Goal: Information Seeking & Learning: Find specific fact

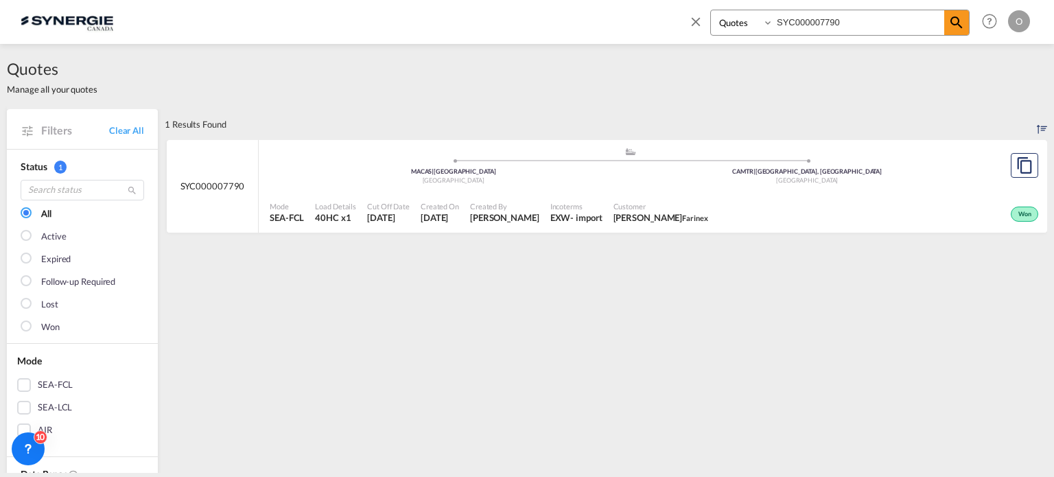
select select "Quotes"
drag, startPoint x: 717, startPoint y: 16, endPoint x: 659, endPoint y: 23, distance: 58.1
click at [662, 24] on div "Bookings Quotes Enquiries SYC000007790 Help Resources Product Release O My Prof…" at bounding box center [527, 21] width 1013 height 43
paste input "15061"
type input "SYC000015061"
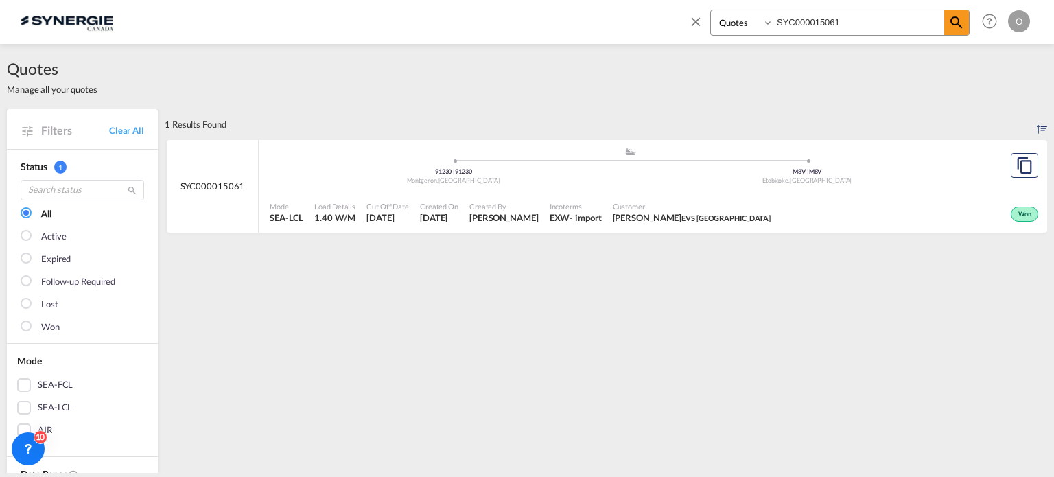
click at [667, 227] on div "Customer [PERSON_NAME] EVS [GEOGRAPHIC_DATA]" at bounding box center [692, 213] width 170 height 34
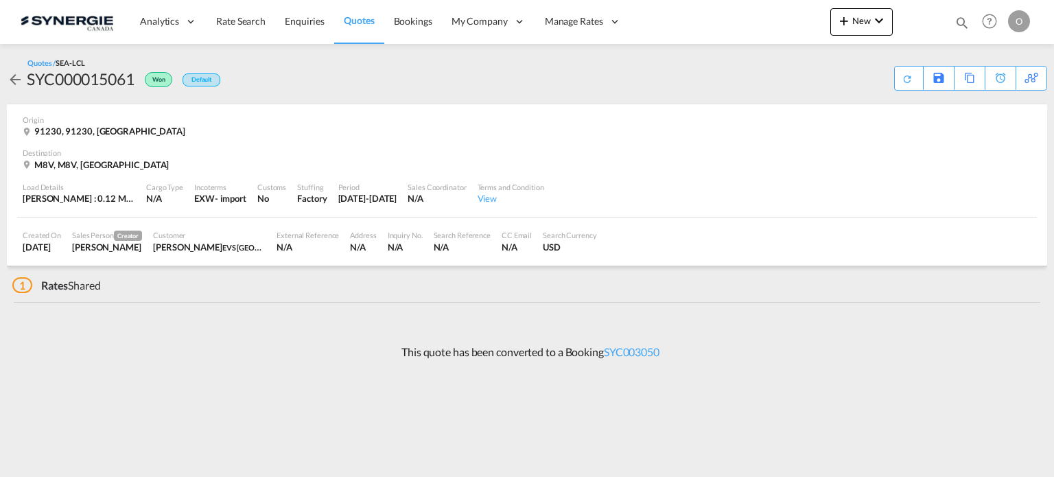
click at [640, 343] on div "This quote has been converted to a Booking SYC003050" at bounding box center [527, 352] width 1040 height 37
click at [643, 351] on link "SYC003050" at bounding box center [632, 351] width 56 height 13
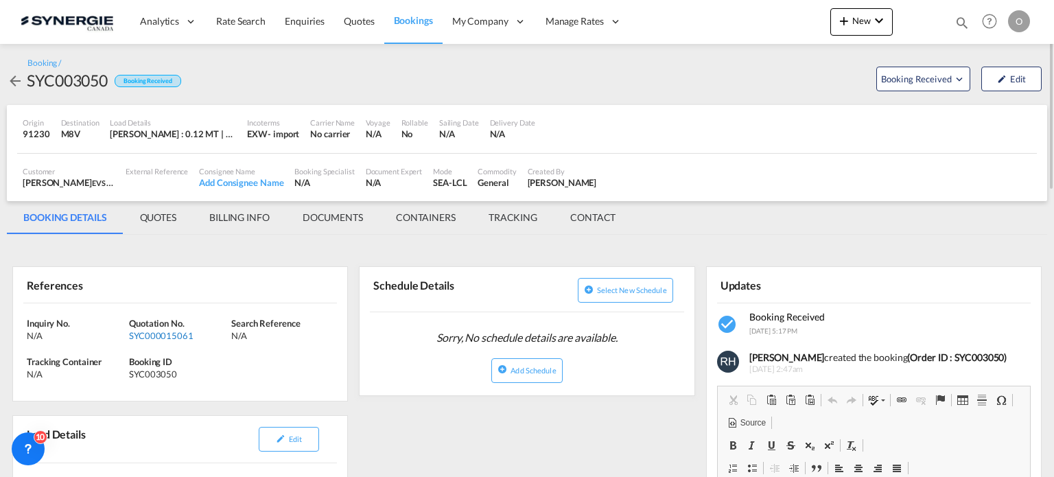
click at [177, 335] on div "SYC000015061" at bounding box center [178, 335] width 99 height 12
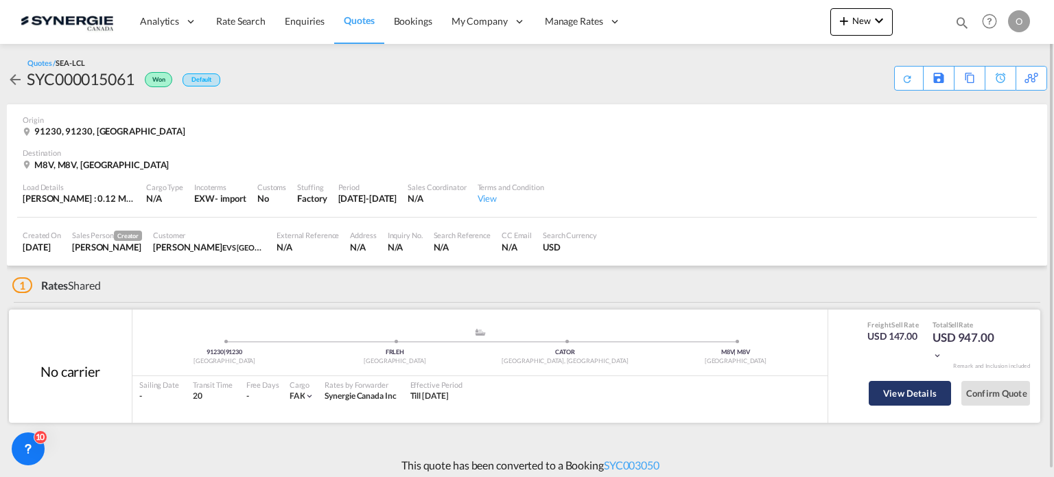
click at [895, 393] on button "View Details" at bounding box center [910, 393] width 82 height 25
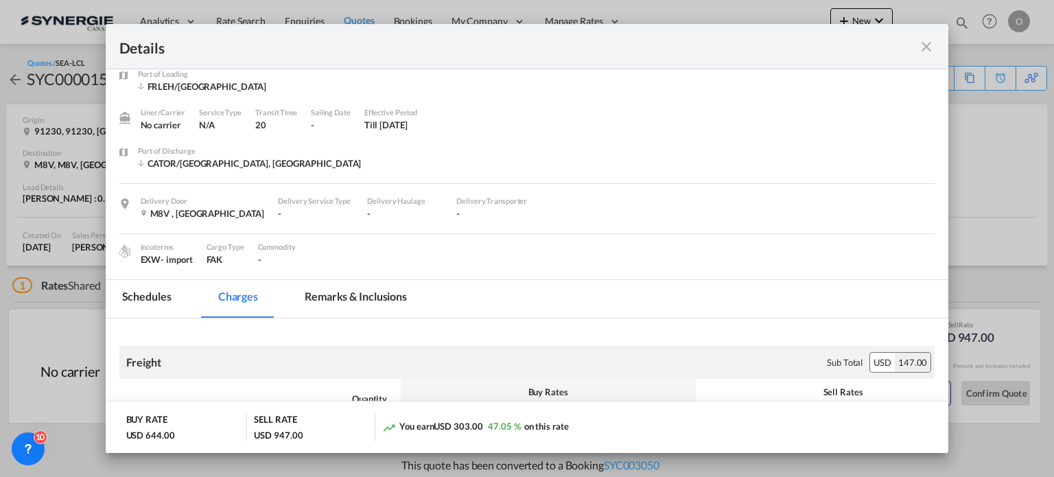
scroll to position [137, 0]
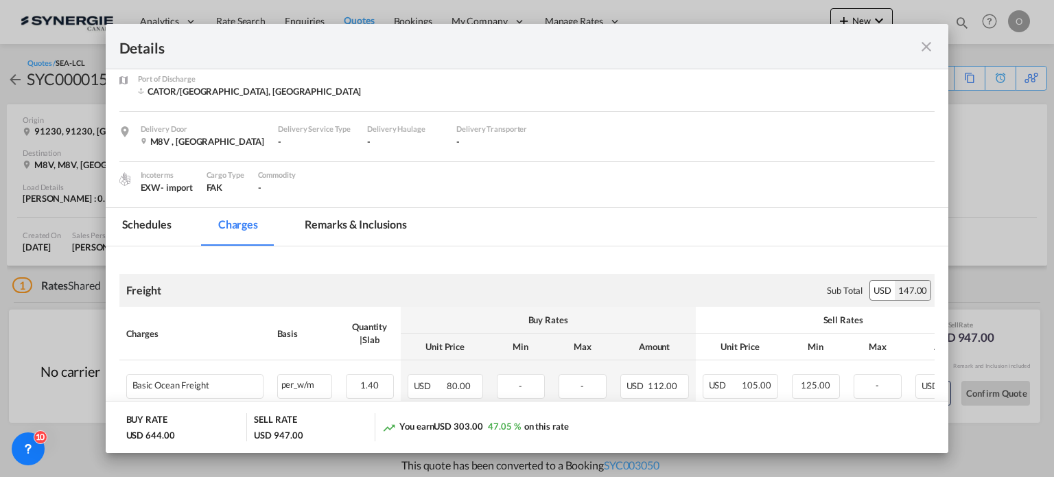
click at [398, 223] on md-tab-item "Remarks & Inclusions" at bounding box center [355, 227] width 135 height 38
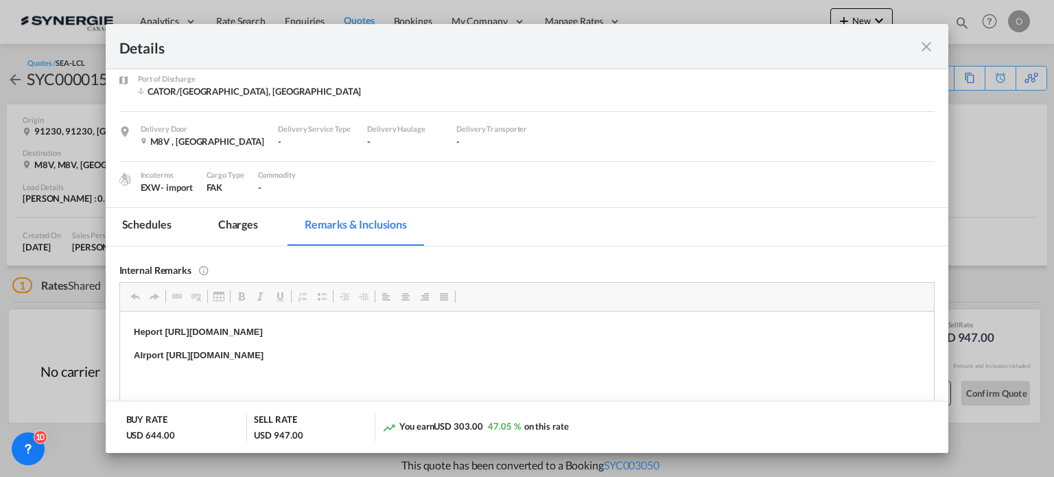
drag, startPoint x: 576, startPoint y: 353, endPoint x: 299, endPoint y: 353, distance: 276.6
drag, startPoint x: 162, startPoint y: 357, endPoint x: 630, endPoint y: 347, distance: 468.2
click at [630, 348] on p "AIrport https://app.frontapp.com/open/msg_1hsrkqtr?key=pNbKib9mJ2ZHMMtnaHUZg1e9…" at bounding box center [526, 355] width 787 height 14
copy strong "https://app.frontapp.com/open/msg_1hsrkqtr?key=pNbKib9mJ2ZHMMtnaHUZg1e9ss-4PZIY"
click at [229, 217] on md-tab-item "Charges" at bounding box center [238, 227] width 73 height 38
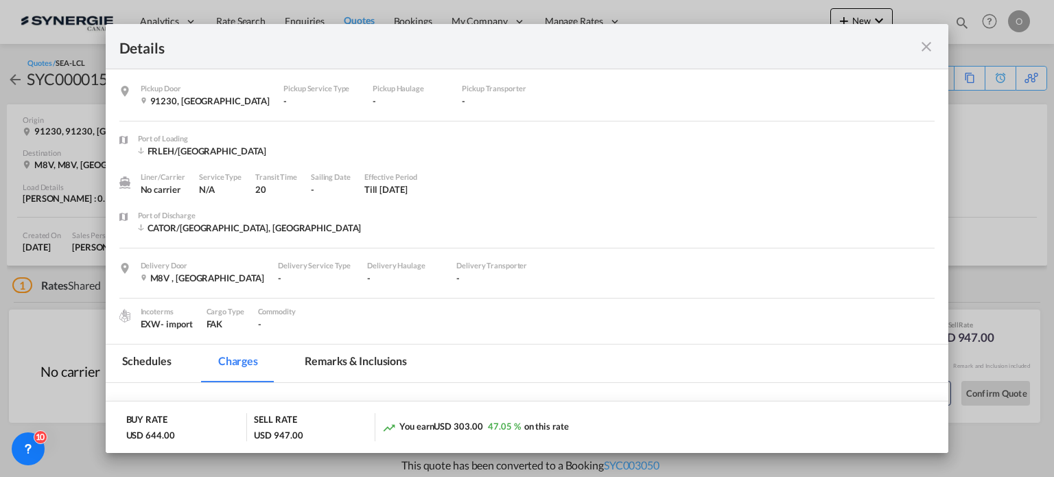
scroll to position [0, 0]
click at [346, 363] on md-tab-item "Remarks & Inclusions" at bounding box center [355, 364] width 135 height 38
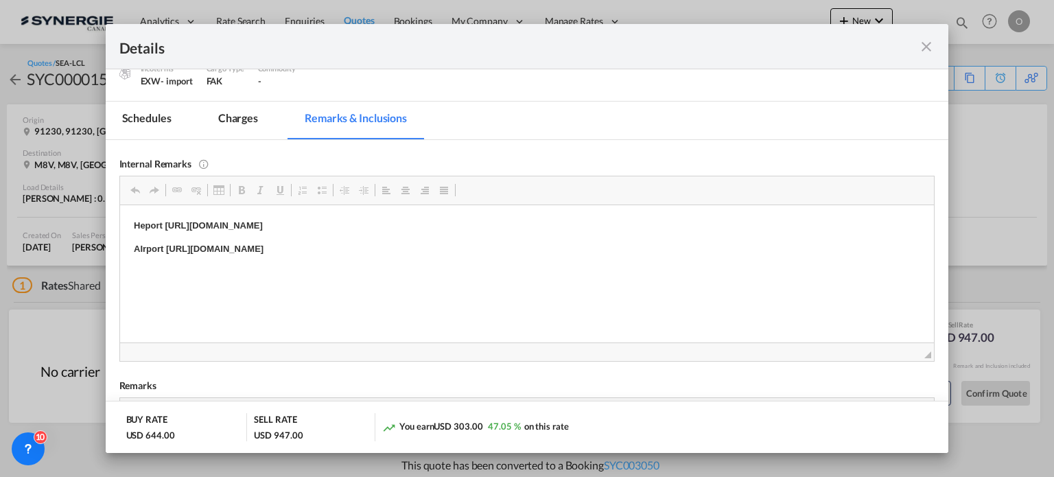
scroll to position [343, 0]
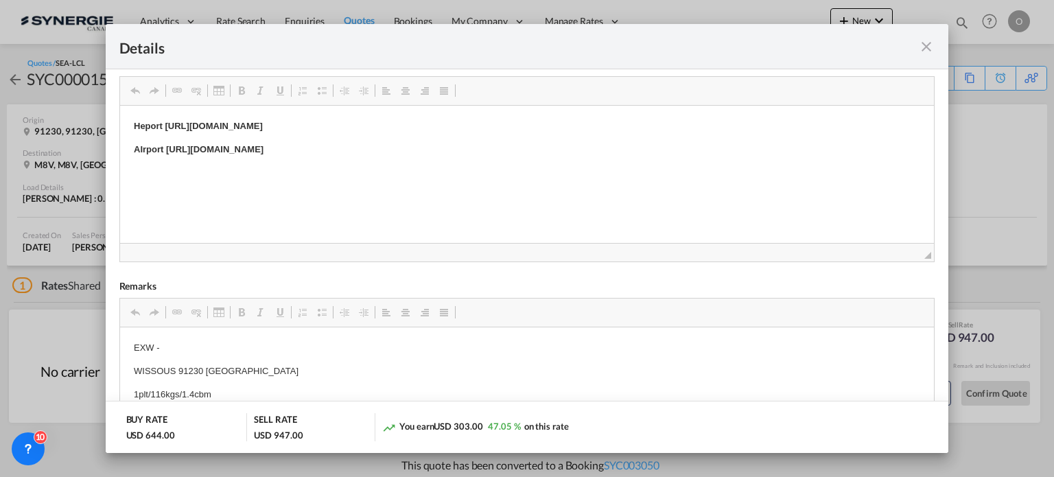
drag, startPoint x: 608, startPoint y: 128, endPoint x: 204, endPoint y: 126, distance: 404.2
drag, startPoint x: 165, startPoint y: 123, endPoint x: 555, endPoint y: 123, distance: 389.8
click at [555, 123] on p "Heport https://app.frontapp.com/open/msg_1hsthvbj?key=d-RAWffNT_R5bcivBnptJOey6…" at bounding box center [526, 126] width 787 height 14
copy strong "https://app.frontapp.com/open/msg_1hsthvbj?key=d-RAWffNT_R5bcivBnptJOey6D9cxBnr"
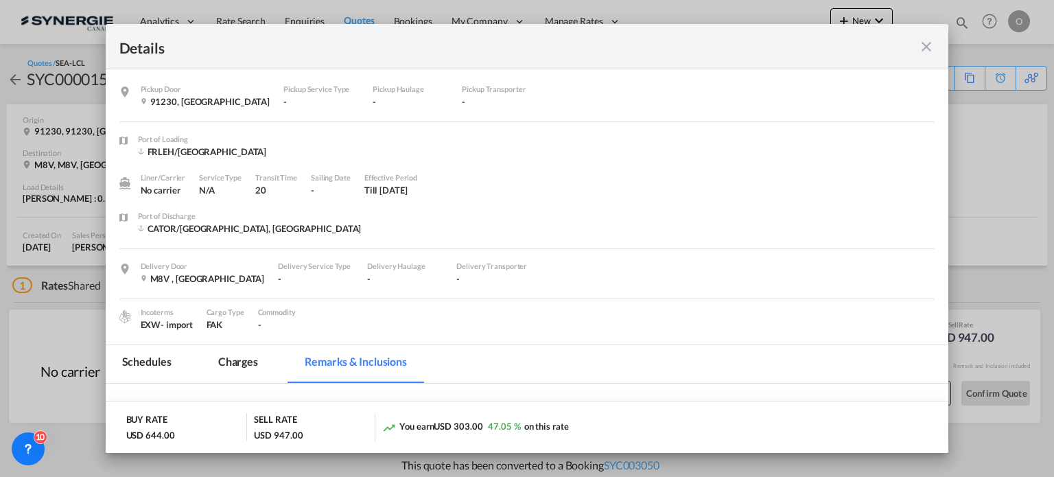
scroll to position [69, 0]
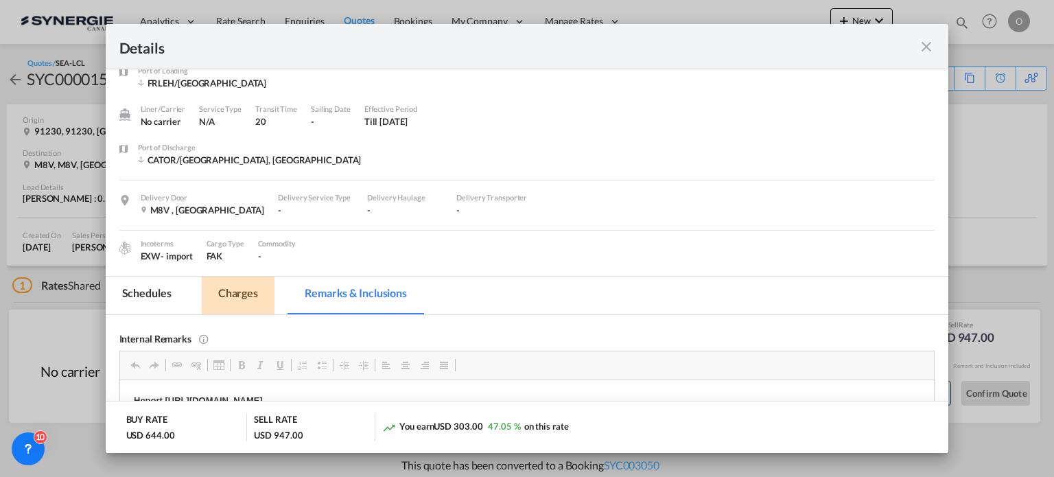
click at [258, 309] on md-tab-item "Charges" at bounding box center [238, 296] width 73 height 38
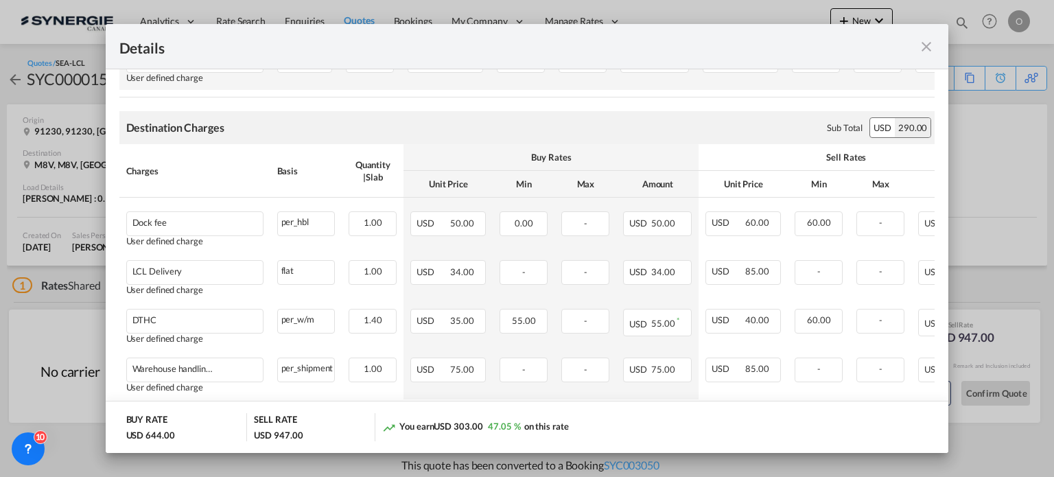
scroll to position [686, 0]
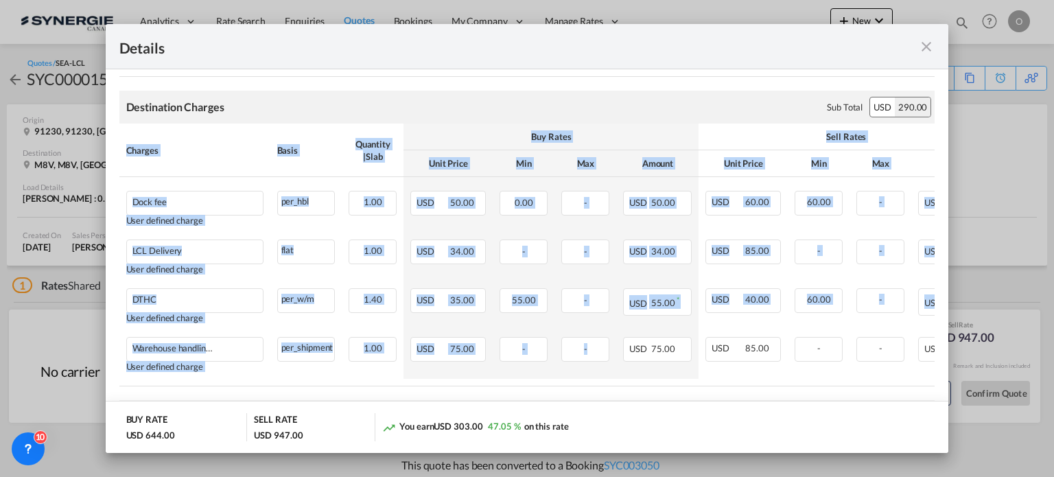
drag, startPoint x: 608, startPoint y: 392, endPoint x: 721, endPoint y: 395, distance: 113.3
click at [721, 386] on div "Charges Basis Quantity | Slab Buy Rates Sell Rates Comments Unit Price Min Max …" at bounding box center [527, 255] width 816 height 263
click at [721, 386] on table "Charges Basis Quantity | Slab Buy Rates Sell Rates Comments Unit Price Min Max …" at bounding box center [584, 255] width 930 height 263
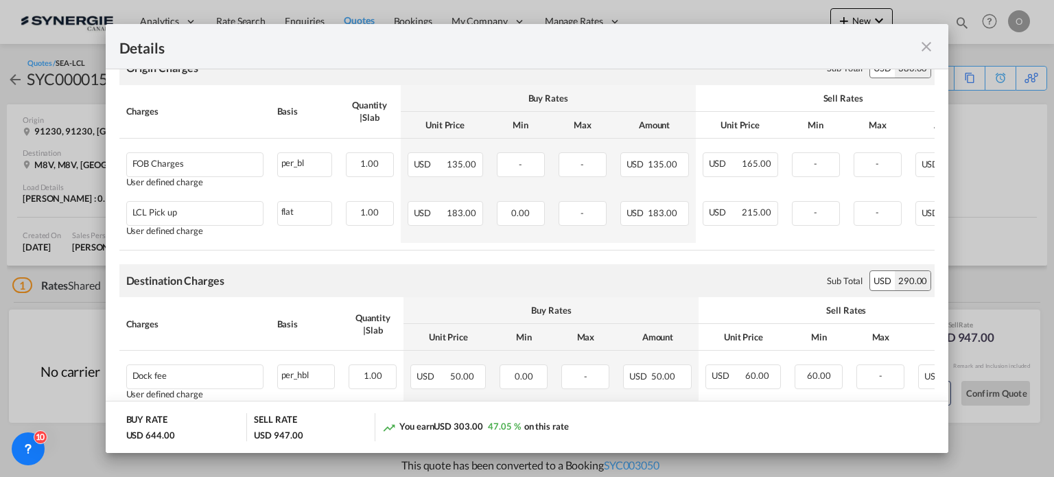
scroll to position [412, 0]
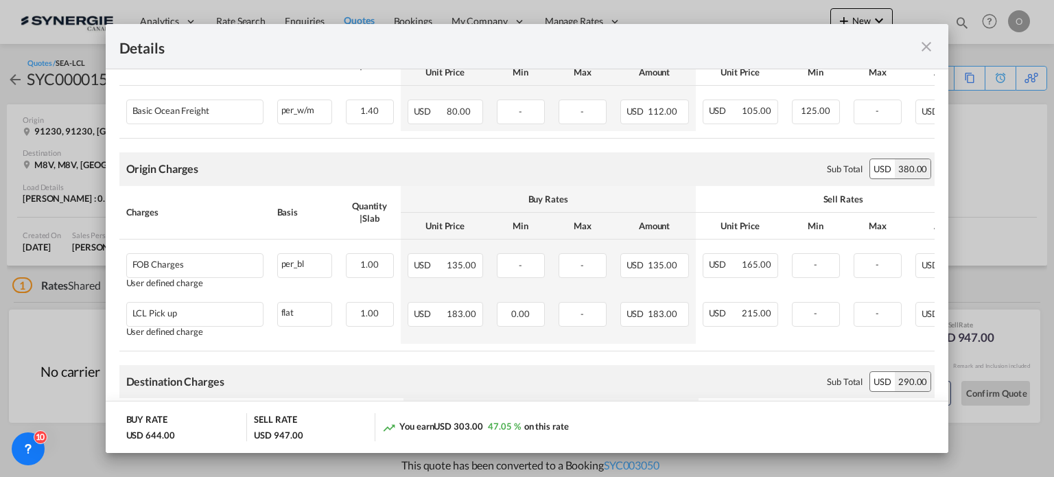
click at [1009, 156] on div "Details Pickup Door 91230, France Pickup Service Type - Pickup Haulage - Pickup…" at bounding box center [527, 238] width 1054 height 477
